Goal: Task Accomplishment & Management: Manage account settings

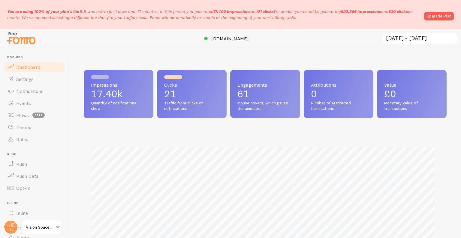
scroll to position [158, 359]
click at [220, 36] on span "[DOMAIN_NAME]" at bounding box center [230, 38] width 38 height 6
drag, startPoint x: 303, startPoint y: 17, endPoint x: 3, endPoint y: 12, distance: 300.3
click at [3, 12] on div "You are using 100% of your plan's limit. It was active for 1 days and 47 minute…" at bounding box center [230, 14] width 461 height 29
copy p "You are using 100% of your plan's limit. It was active for 1 days and 47 minute…"
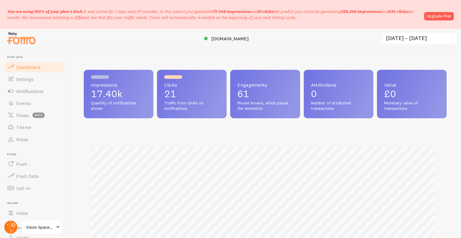
click at [8, 227] on circle at bounding box center [10, 226] width 13 height 13
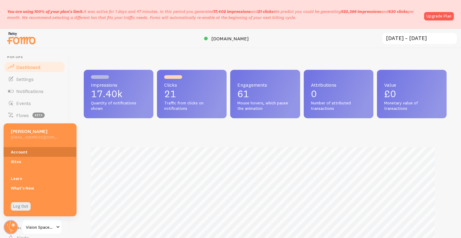
click at [34, 153] on link "Account" at bounding box center [40, 152] width 73 height 10
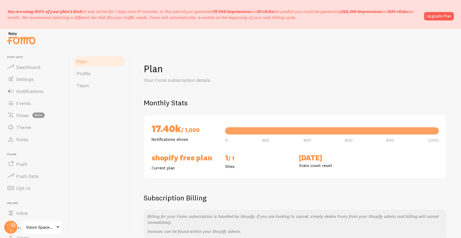
scroll to position [52, 0]
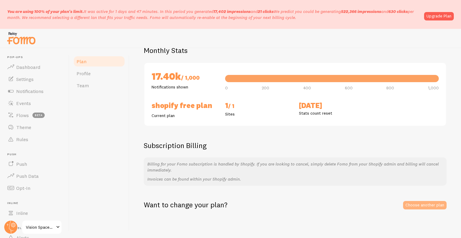
click at [406, 203] on link "Choose another plan" at bounding box center [425, 205] width 44 height 8
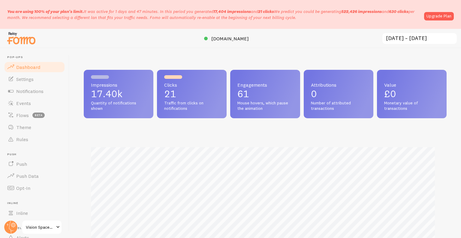
scroll to position [158, 359]
click at [41, 87] on link "Notifications" at bounding box center [35, 91] width 62 height 12
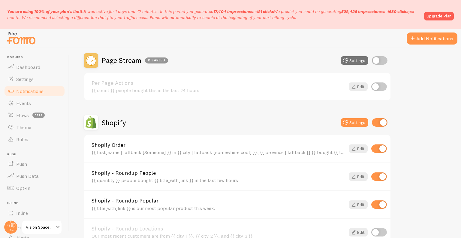
scroll to position [220, 0]
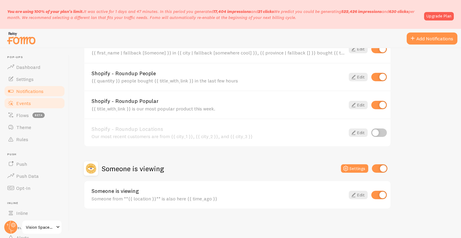
click at [31, 102] on link "Events" at bounding box center [35, 103] width 62 height 12
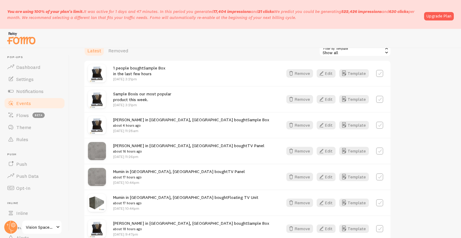
scroll to position [120, 0]
